Goal: Task Accomplishment & Management: Use online tool/utility

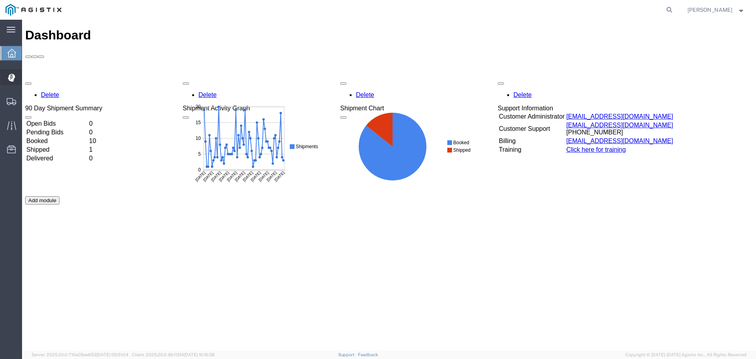
click at [27, 76] on span "Dispatch Manager" at bounding box center [25, 77] width 6 height 16
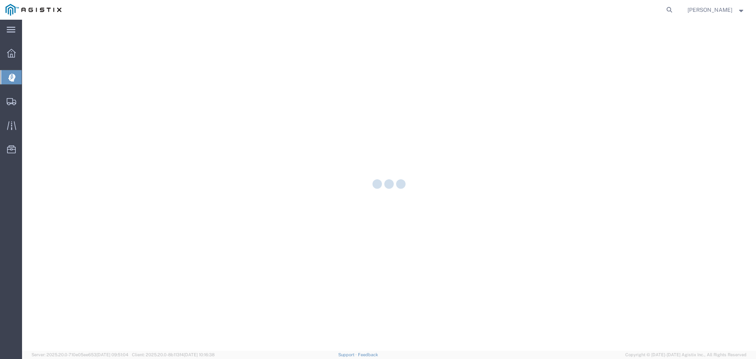
click at [53, 75] on div at bounding box center [389, 185] width 734 height 331
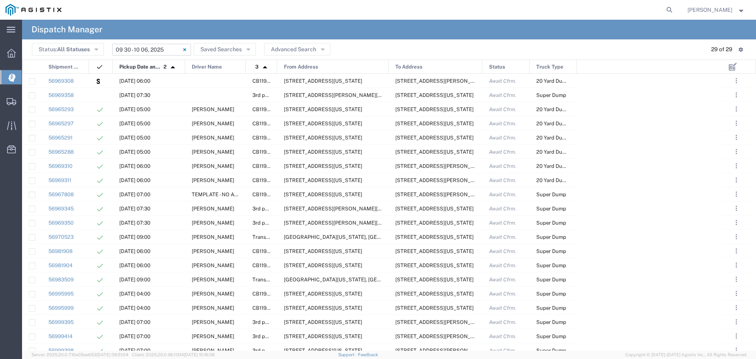
click at [155, 50] on input "[DATE] - [DATE]" at bounding box center [151, 50] width 79 height 12
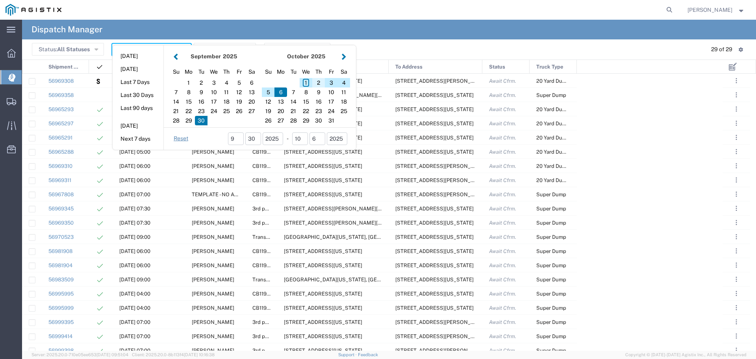
click at [318, 81] on div "2" at bounding box center [318, 82] width 13 height 9
type input "[DATE]"
type input "[DATE] - [DATE]"
